Goal: Find specific page/section: Find specific page/section

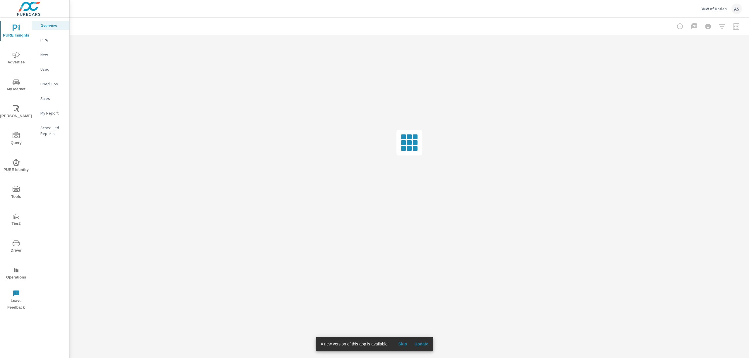
click at [720, 6] on p "BMW of Darien" at bounding box center [713, 8] width 26 height 5
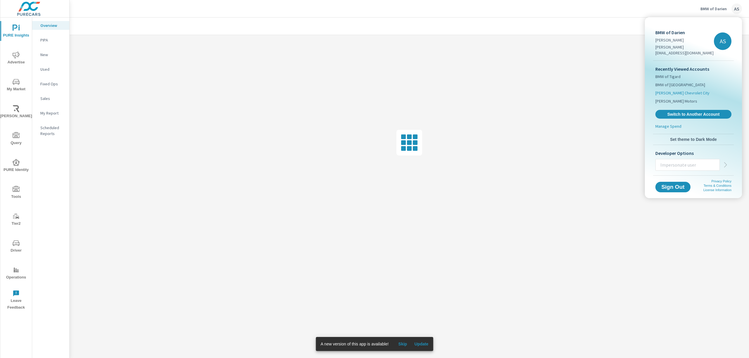
click at [683, 90] on span "[PERSON_NAME] Chevrolet City" at bounding box center [682, 93] width 54 height 6
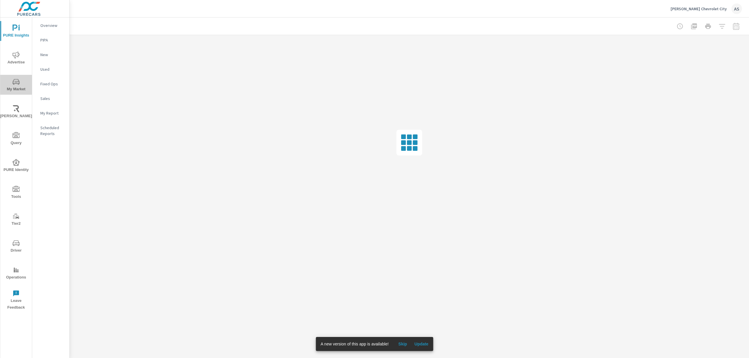
click at [15, 86] on span "My Market" at bounding box center [16, 85] width 28 height 14
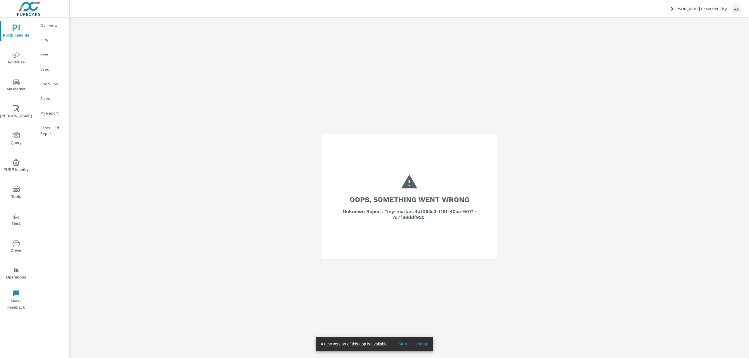
click at [191, 106] on div "Oops, something went wrong Unknown Report: "my-market:4df063c3-f19f-40aa-9071-7…" at bounding box center [409, 197] width 679 height 358
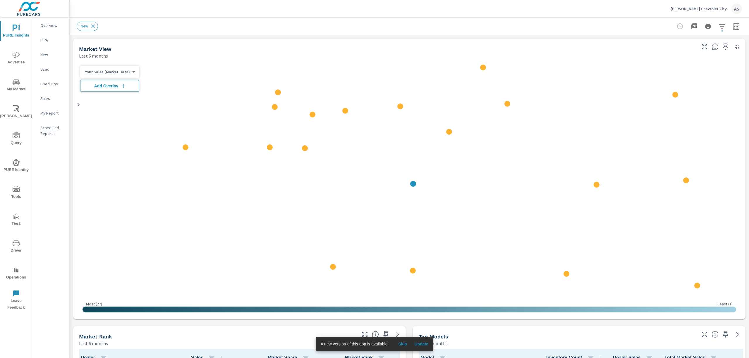
scroll to position [0, 0]
